Goal: Find specific page/section: Find specific page/section

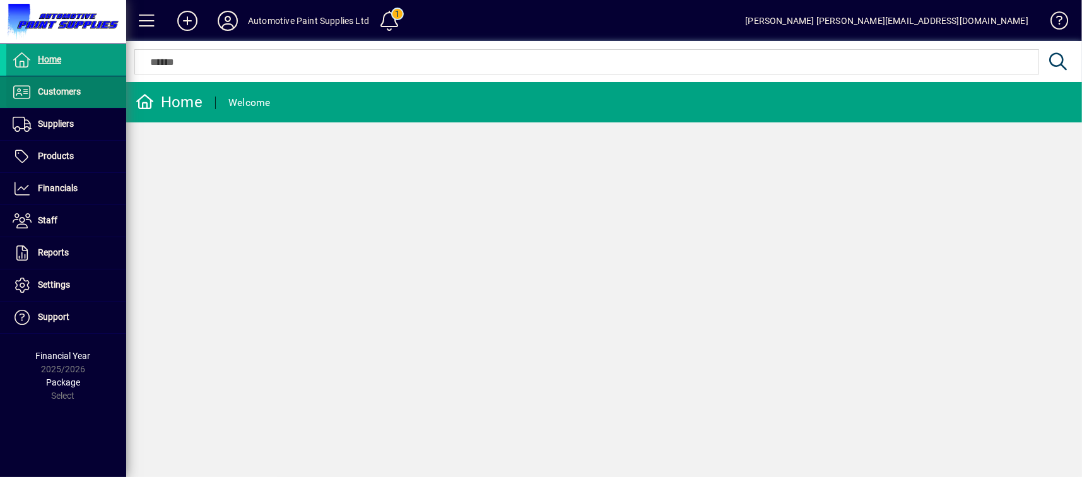
click at [85, 90] on span at bounding box center [66, 92] width 120 height 30
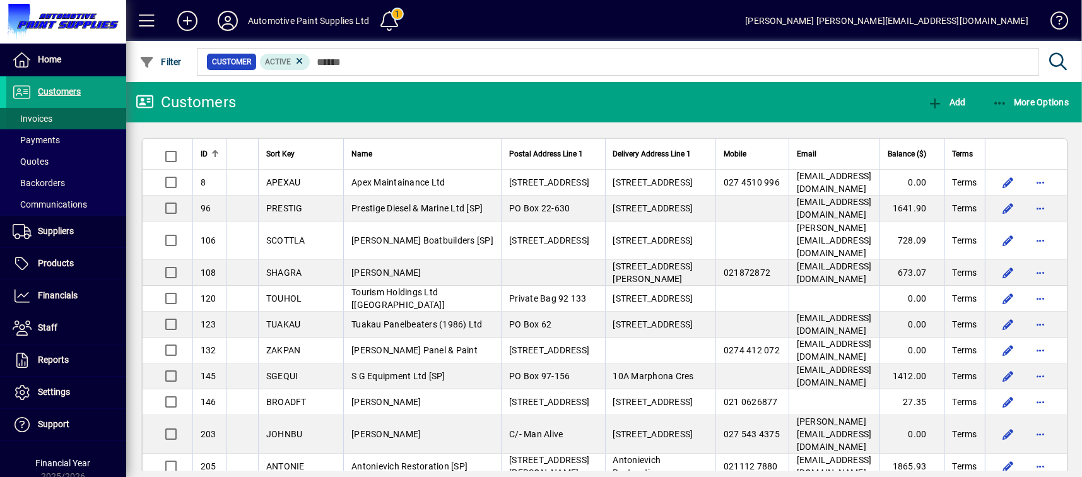
click at [47, 121] on span "Invoices" at bounding box center [33, 119] width 40 height 10
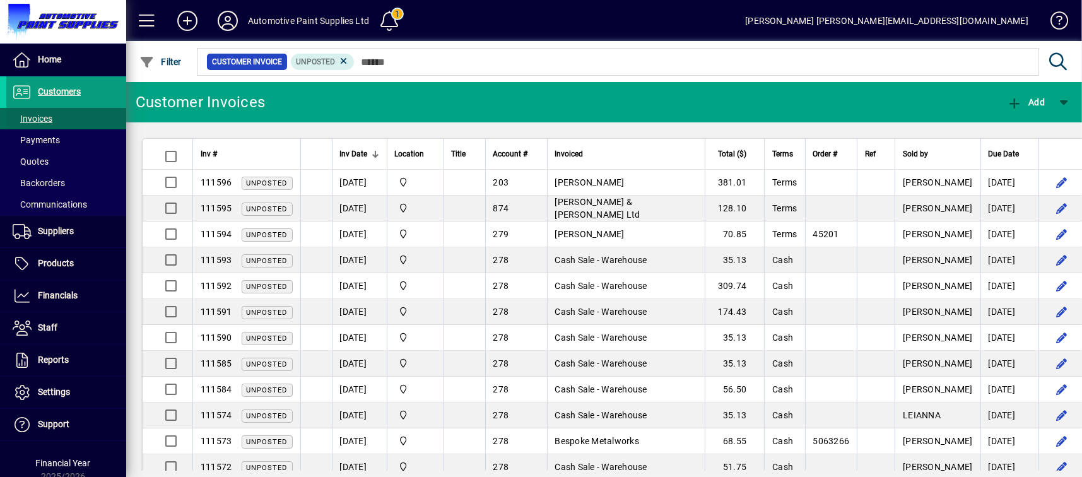
click at [47, 121] on span "Invoices" at bounding box center [33, 119] width 40 height 10
click at [156, 95] on div "Customer Invoices" at bounding box center [200, 102] width 129 height 20
